Goal: Check status: Check status

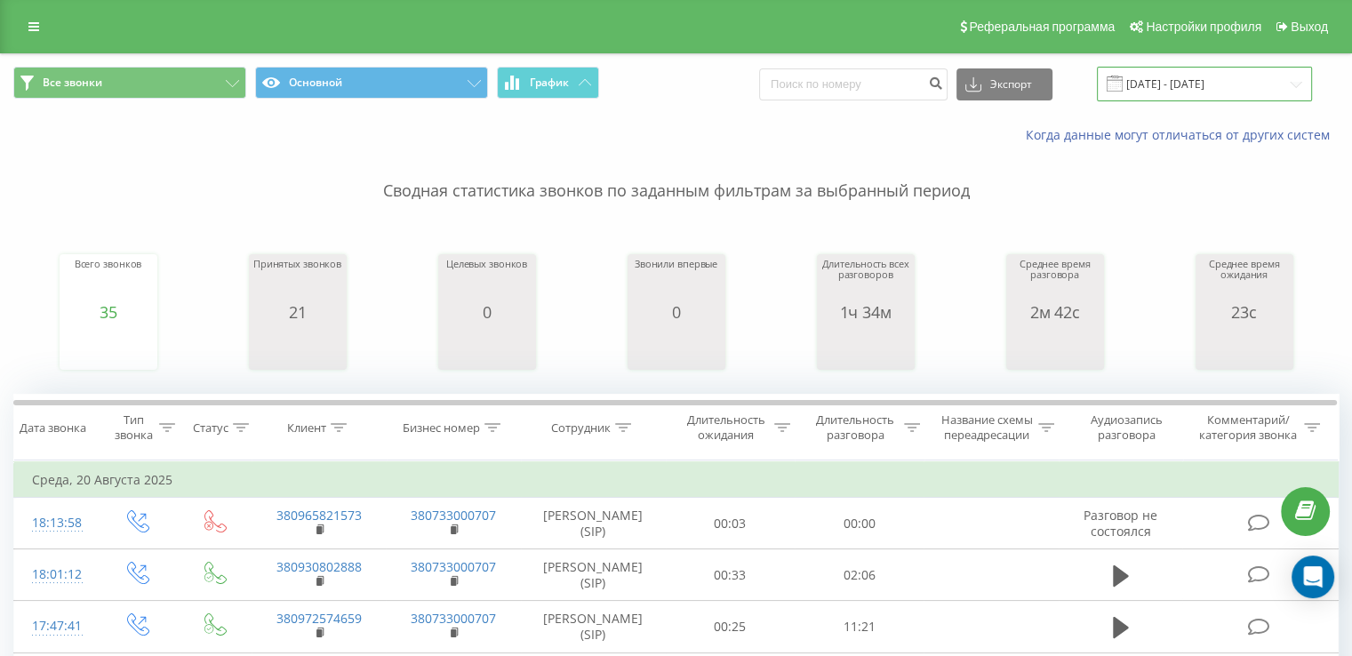
click at [1196, 73] on input "[DATE] - [DATE]" at bounding box center [1204, 84] width 215 height 35
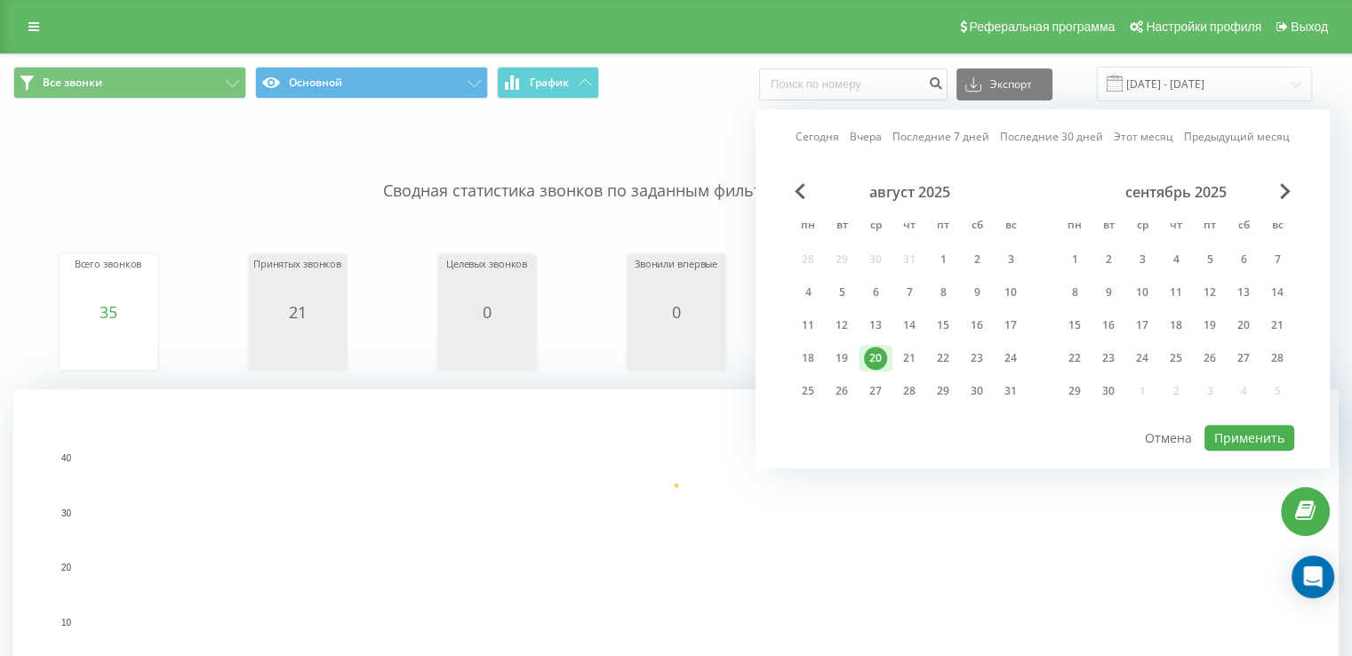
click at [824, 137] on link "Сегодня" at bounding box center [817, 137] width 44 height 17
click at [1283, 425] on button "Применить" at bounding box center [1249, 438] width 90 height 26
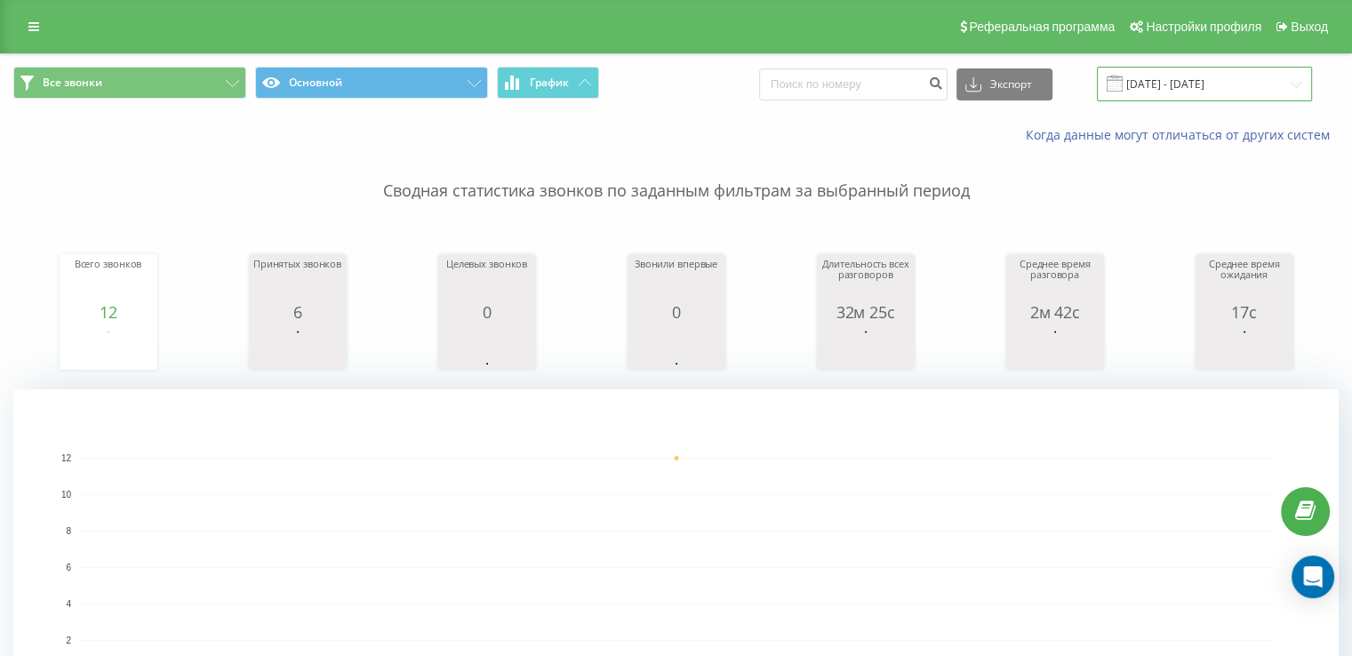
click at [1162, 94] on input "22.08.2025 - 22.08.2025" at bounding box center [1204, 84] width 215 height 35
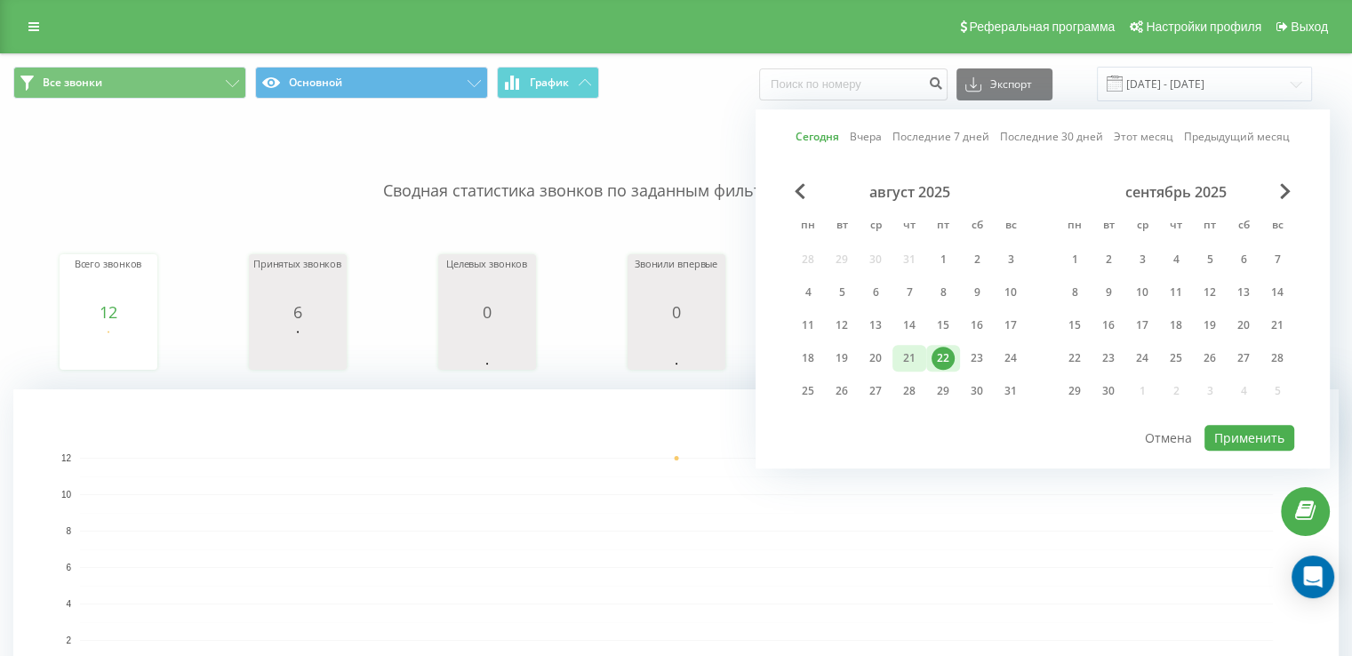
click at [913, 360] on div "21" at bounding box center [908, 358] width 23 height 23
click at [871, 347] on div "20" at bounding box center [875, 358] width 23 height 23
click at [1257, 431] on button "Применить" at bounding box center [1249, 438] width 90 height 26
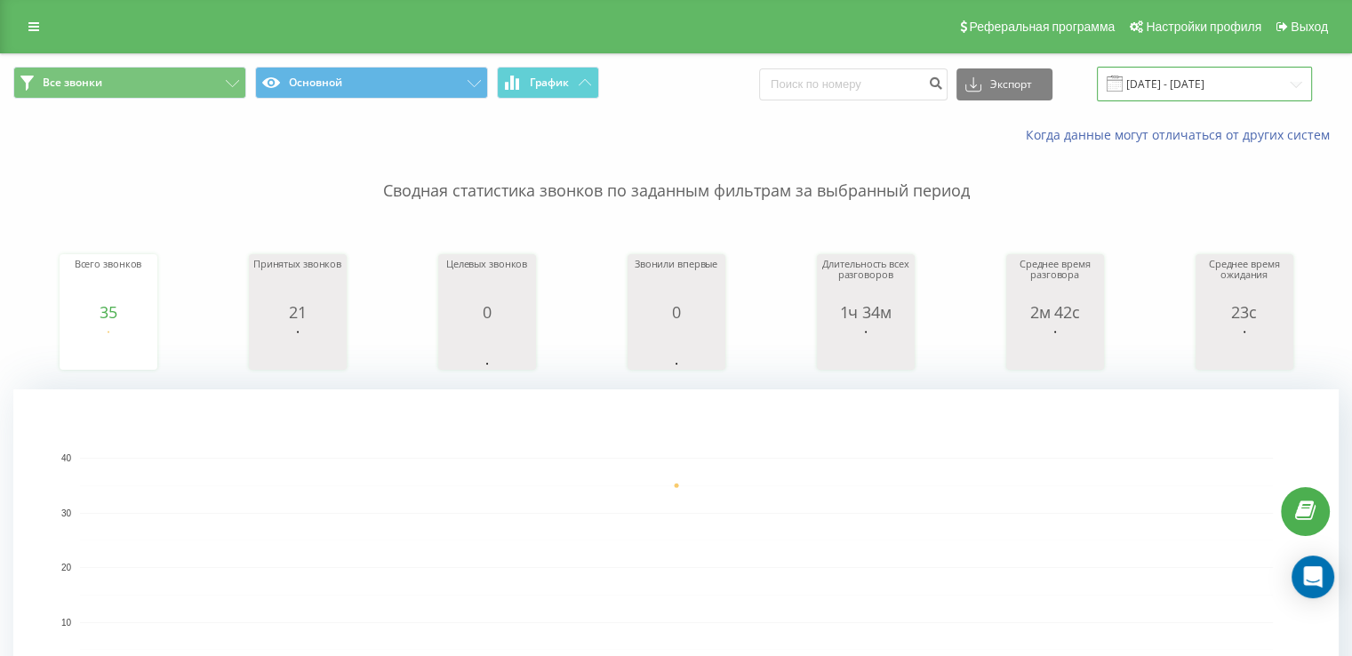
click at [1170, 79] on input "[DATE] - [DATE]" at bounding box center [1204, 84] width 215 height 35
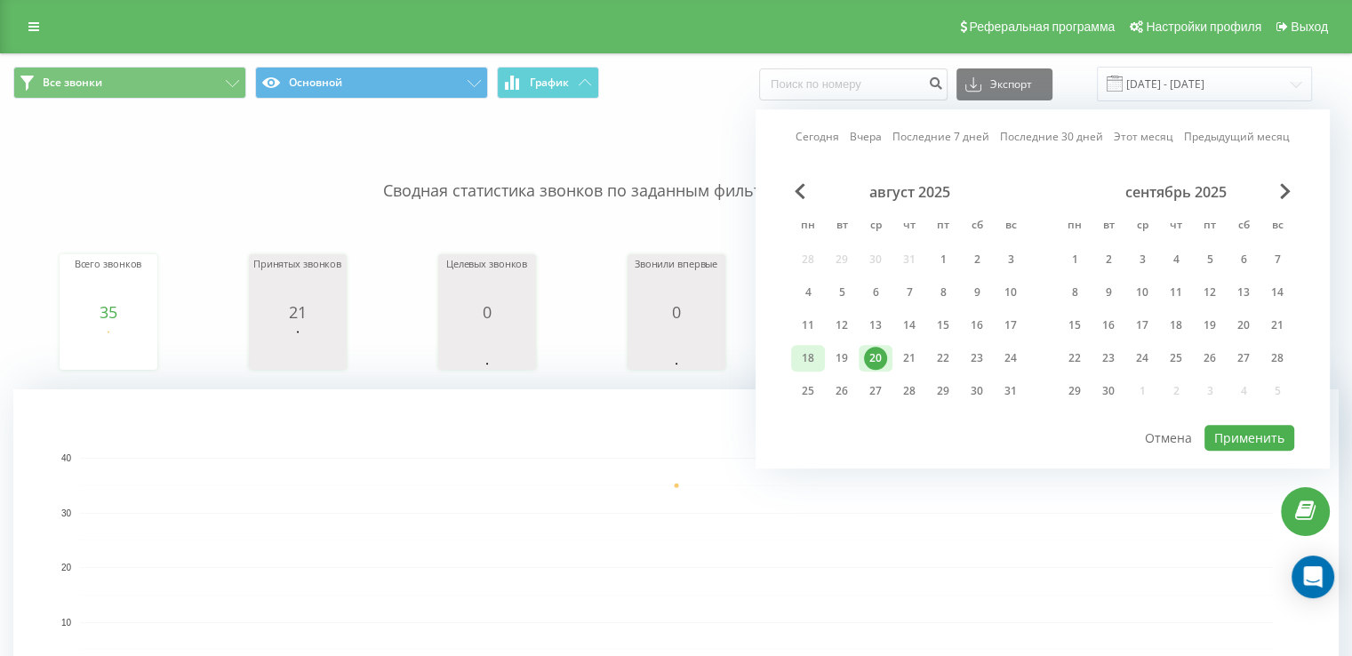
click at [802, 367] on div "18" at bounding box center [808, 358] width 34 height 27
click at [801, 367] on div "18" at bounding box center [808, 358] width 34 height 27
click at [1245, 438] on button "Применить" at bounding box center [1249, 438] width 90 height 26
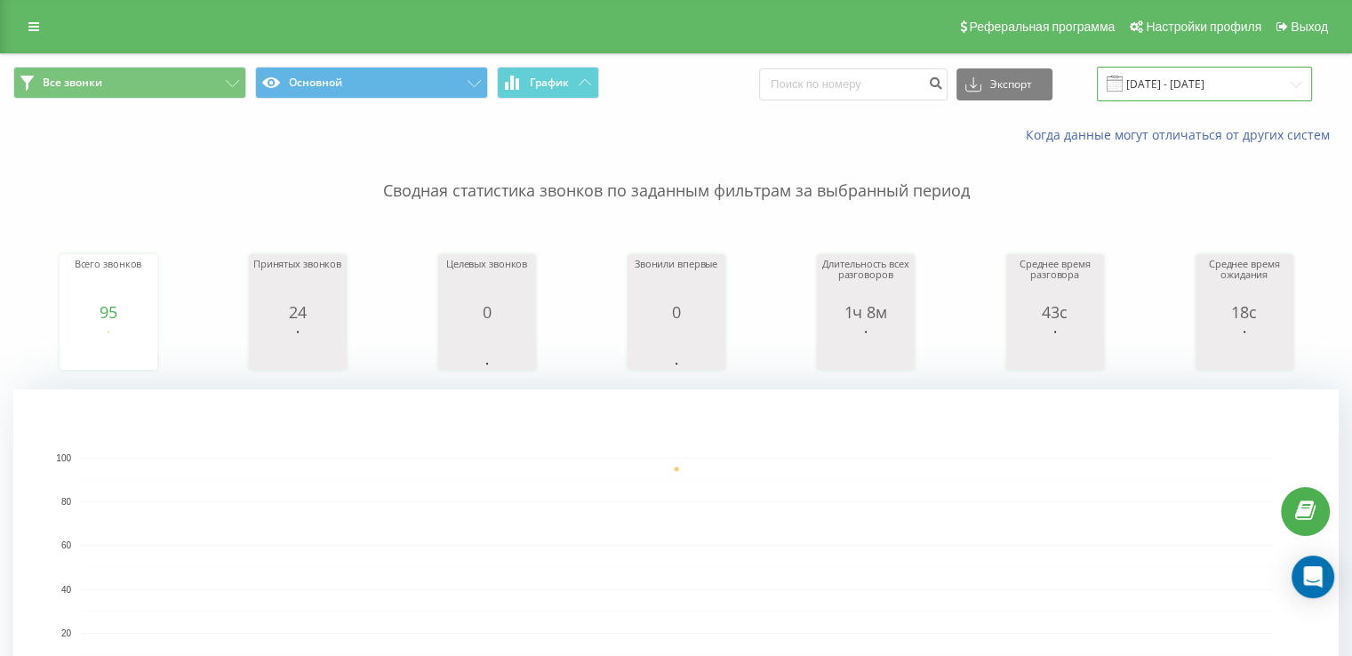
click at [1275, 96] on input "18.08.2025 - 18.08.2025" at bounding box center [1204, 84] width 215 height 35
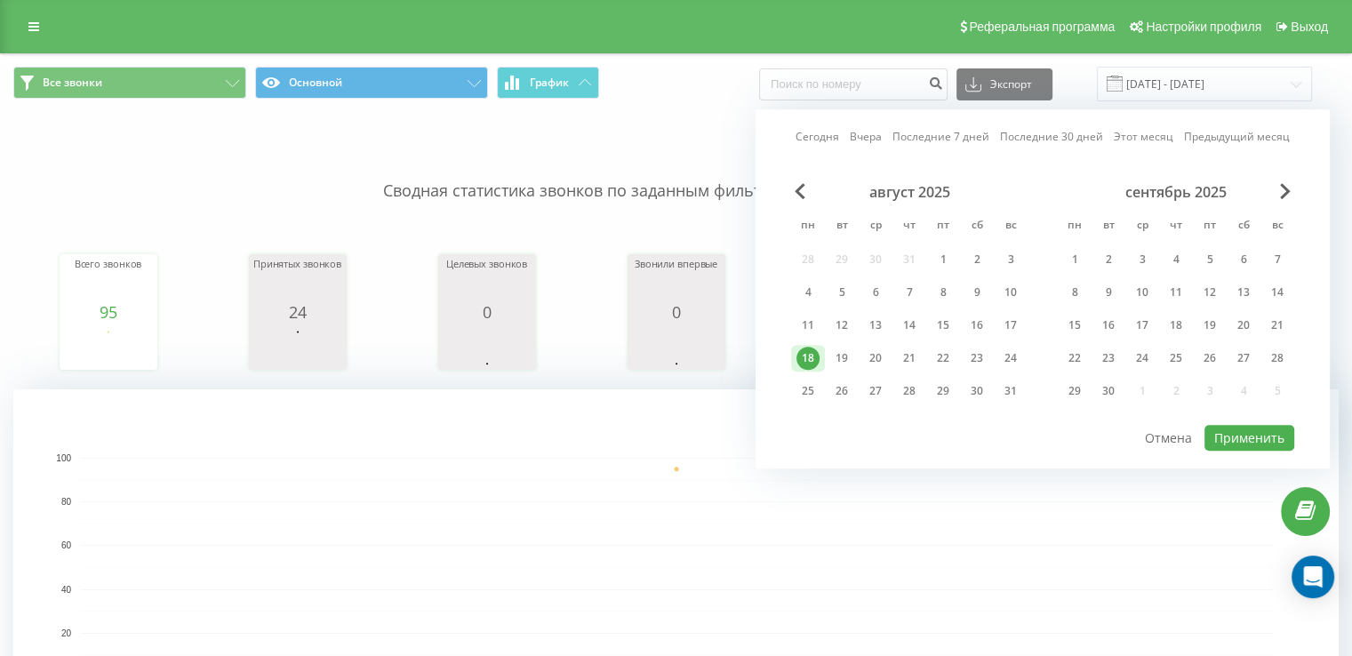
click at [793, 355] on div "18" at bounding box center [808, 358] width 34 height 27
click at [941, 357] on div "22" at bounding box center [942, 358] width 23 height 23
click at [1220, 427] on button "Применить" at bounding box center [1249, 438] width 90 height 26
type input "18.08.2025 - 22.08.2025"
